Goal: Transaction & Acquisition: Subscribe to service/newsletter

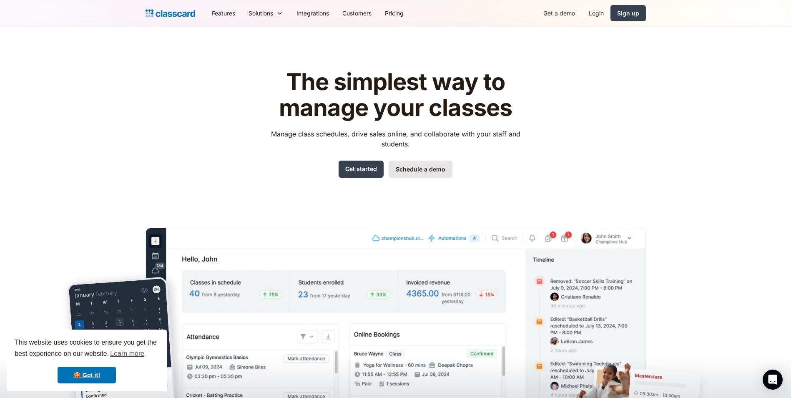
click at [405, 169] on link "Schedule a demo" at bounding box center [421, 169] width 64 height 17
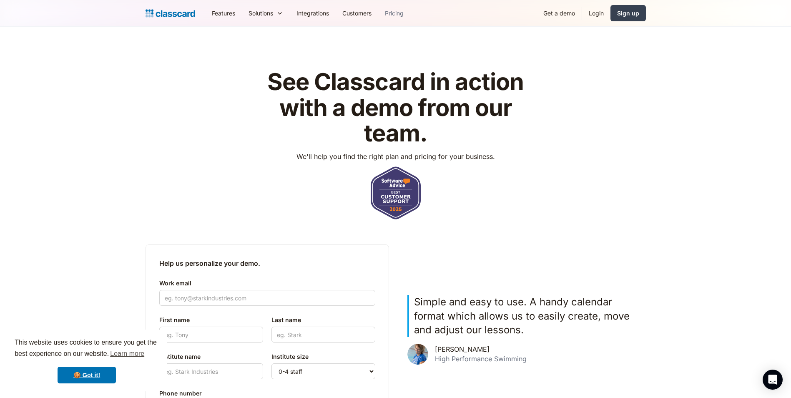
click at [385, 14] on link "Pricing" at bounding box center [394, 13] width 32 height 19
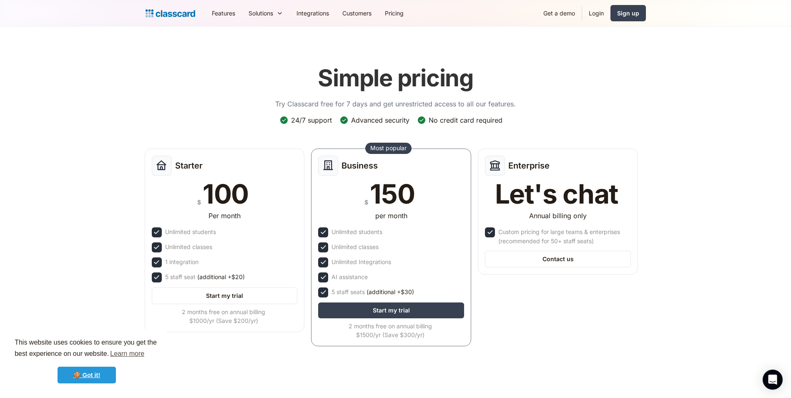
click at [87, 380] on link "🍪 Got it!" at bounding box center [87, 375] width 58 height 17
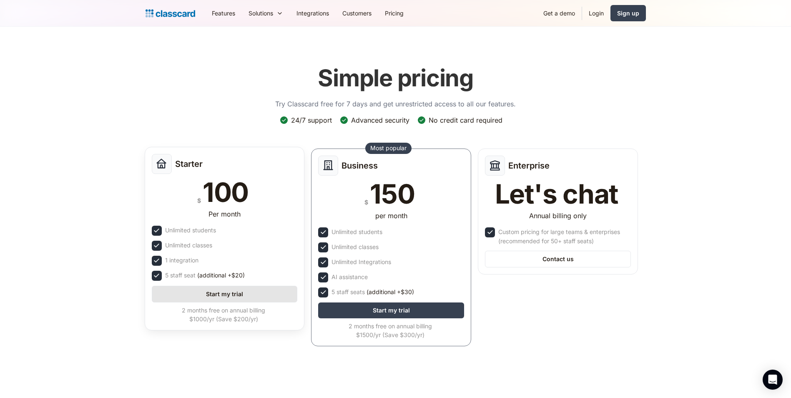
click at [206, 294] on link "Start my trial" at bounding box center [225, 294] width 146 height 17
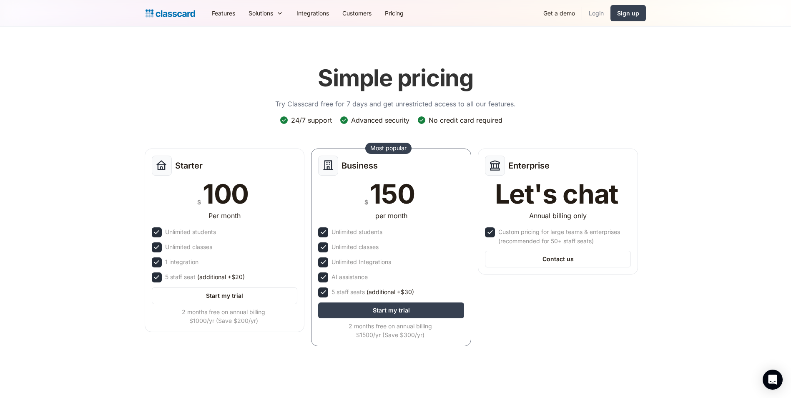
click at [601, 13] on link "Login" at bounding box center [596, 13] width 28 height 19
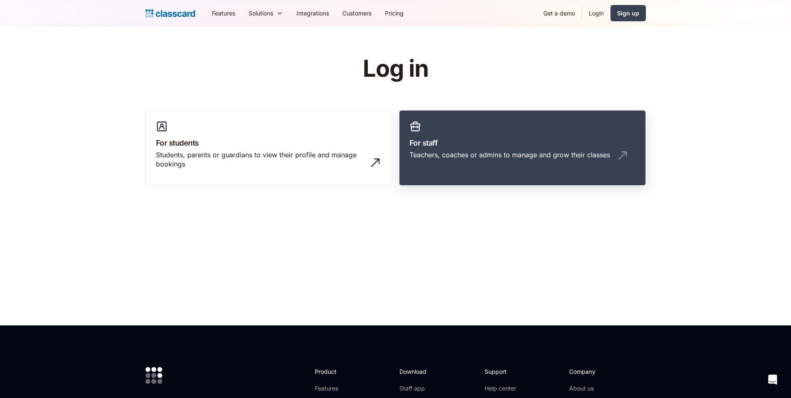
click at [472, 151] on div "Teachers, coaches or admins to manage and grow their classes" at bounding box center [510, 154] width 201 height 9
